Goal: Check status: Check status

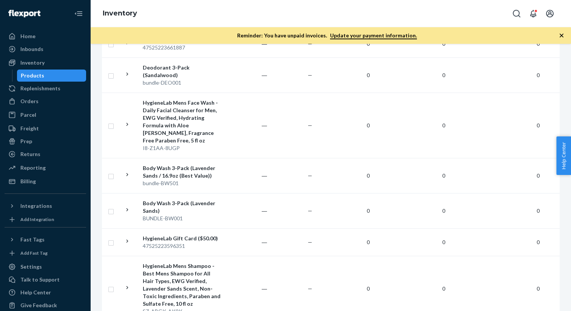
scroll to position [824, 0]
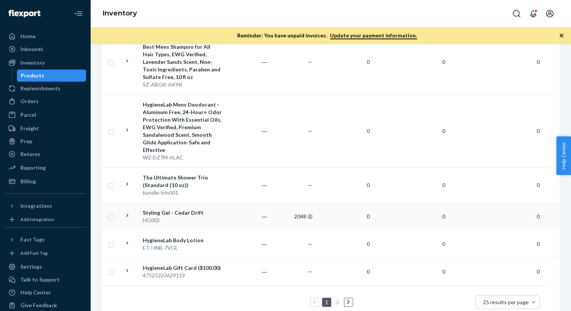
click at [181, 209] on div "Styling Gel - Cedar Drift" at bounding box center [182, 213] width 79 height 8
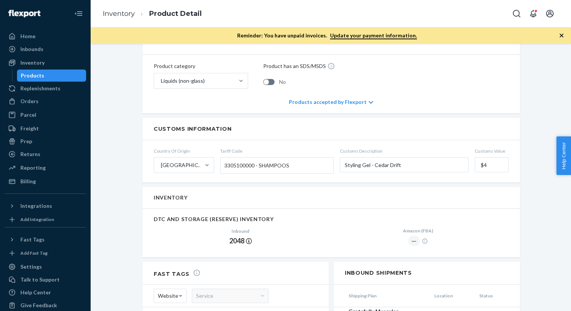
scroll to position [482, 0]
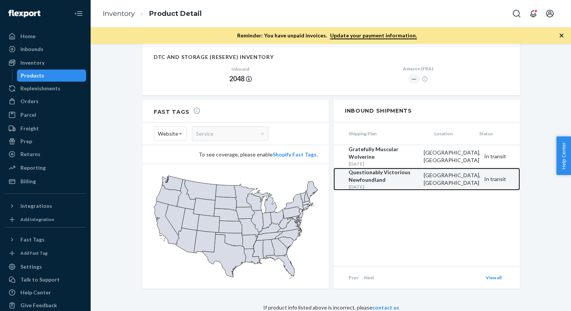
click at [418, 183] on div "[DATE]" at bounding box center [383, 186] width 71 height 6
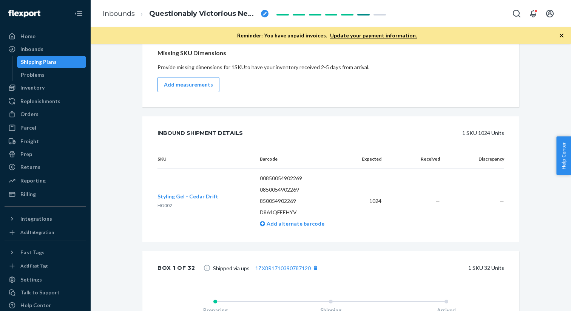
scroll to position [428, 0]
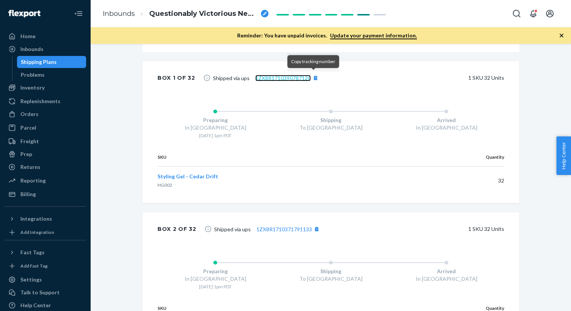
click at [266, 78] on link "1ZX8R1710390787120" at bounding box center [282, 78] width 55 height 6
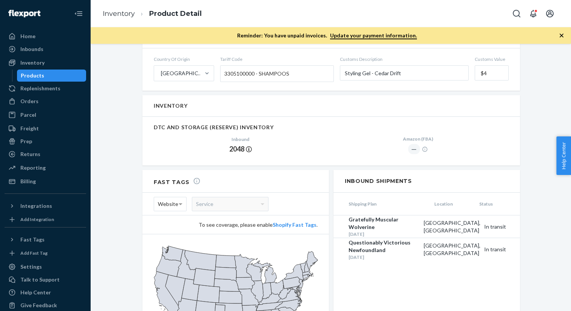
scroll to position [415, 0]
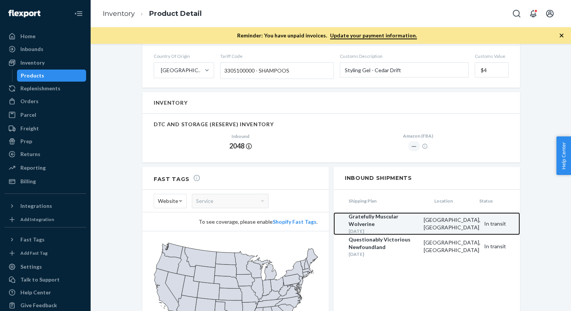
click at [411, 221] on div "Gratefully Muscular Wolverine" at bounding box center [383, 220] width 71 height 15
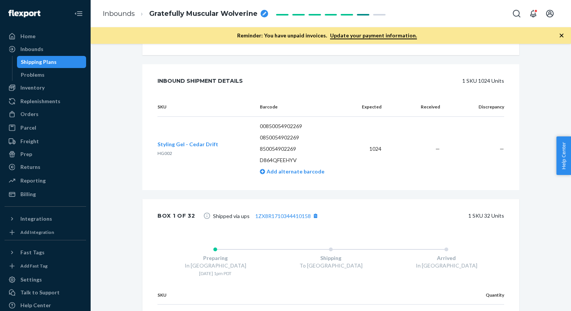
scroll to position [425, 0]
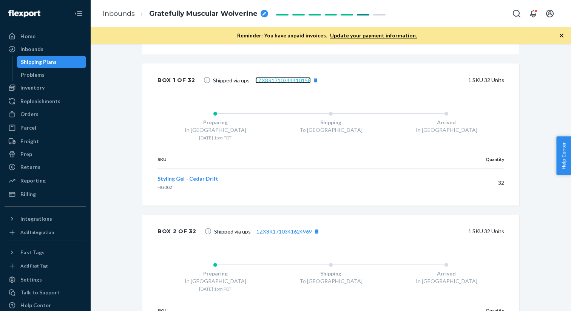
click at [274, 77] on link "1ZX8R1710344410158" at bounding box center [282, 80] width 55 height 6
